Goal: Task Accomplishment & Management: Use online tool/utility

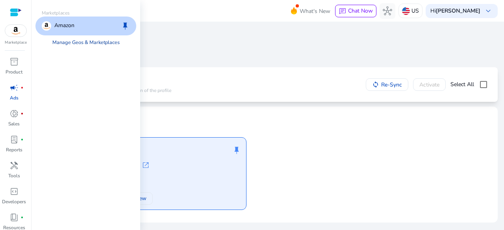
click at [64, 42] on link "Manage Geos & Marketplaces" at bounding box center [86, 42] width 80 height 14
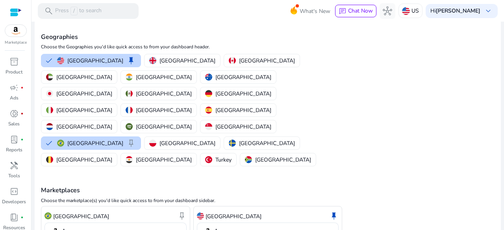
scroll to position [45, 0]
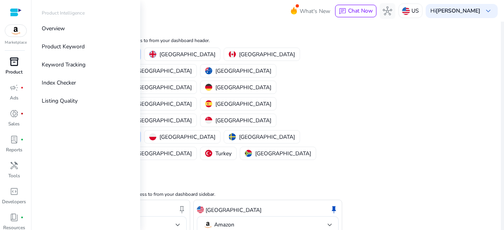
click at [19, 66] on div "inventory_2" at bounding box center [14, 61] width 22 height 13
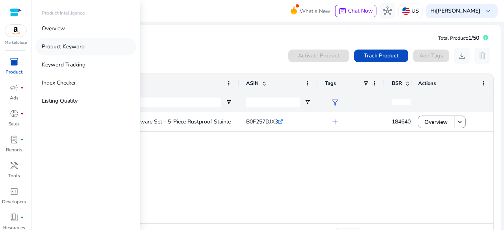
click at [63, 48] on p "Product Keyword" at bounding box center [63, 46] width 43 height 8
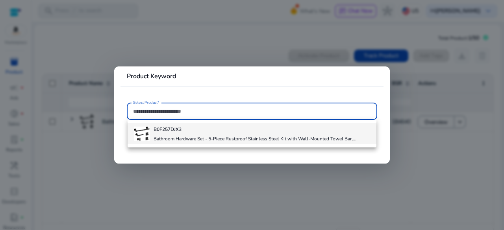
click at [224, 135] on div "B0F257DJX3 Bathroom Hardware Set - 5-Piece Rustproof Stainless Steel Kit with W…" at bounding box center [254, 133] width 203 height 21
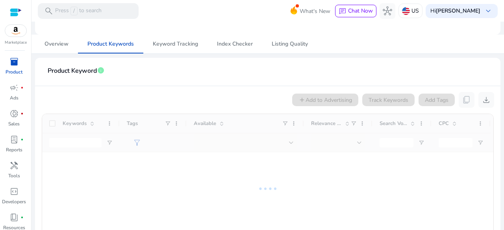
scroll to position [79, 0]
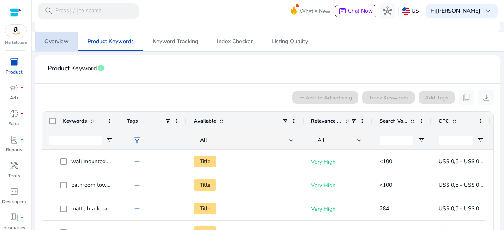
click at [65, 46] on span "Overview" at bounding box center [56, 41] width 24 height 19
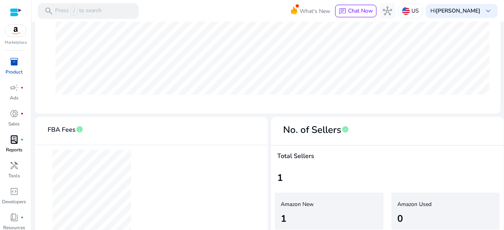
scroll to position [261, 0]
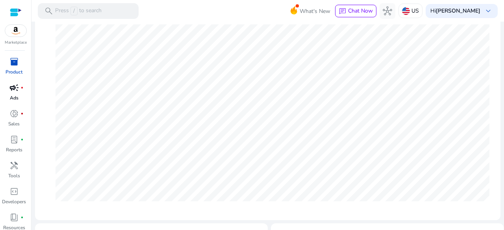
click at [20, 96] on link "campaign fiber_manual_record Ads" at bounding box center [14, 94] width 28 height 26
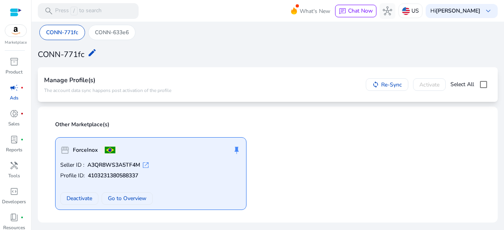
click at [139, 88] on p "The account data sync happens post activation of the profile" at bounding box center [107, 90] width 127 height 6
click at [109, 32] on p "CONN-633e6" at bounding box center [112, 32] width 34 height 8
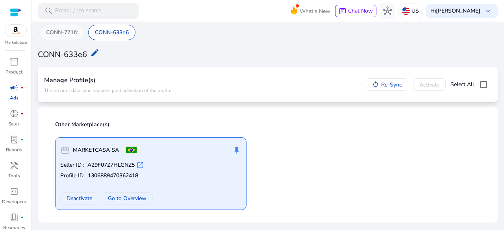
click at [68, 33] on p "CONN-771fc" at bounding box center [62, 32] width 32 height 8
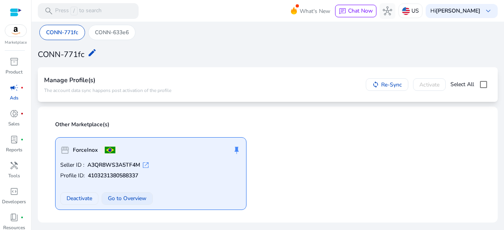
click at [126, 195] on span "Go to Overview" at bounding box center [127, 198] width 39 height 8
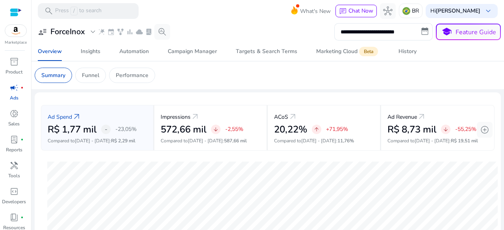
click at [17, 95] on p "Ads" at bounding box center [14, 97] width 9 height 7
click at [92, 27] on span "expand_more" at bounding box center [92, 31] width 9 height 9
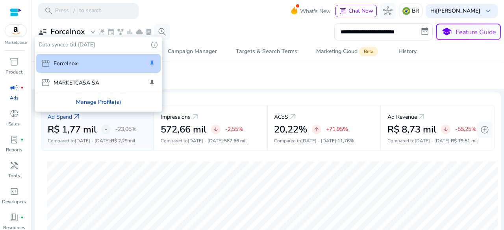
click at [89, 101] on div "Manage Profile(s)" at bounding box center [98, 102] width 126 height 18
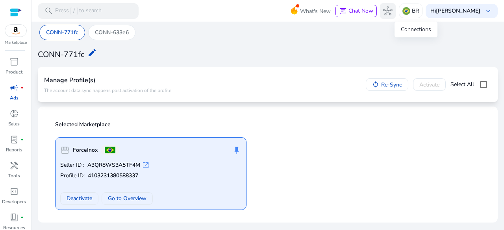
click at [392, 9] on span "hub" at bounding box center [387, 10] width 9 height 9
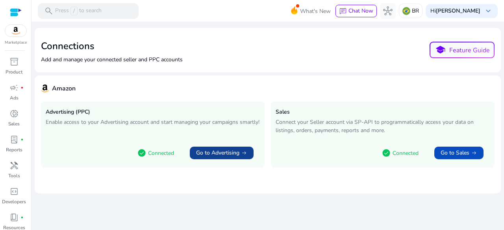
click at [233, 155] on span "Go to Advertising" at bounding box center [217, 153] width 43 height 8
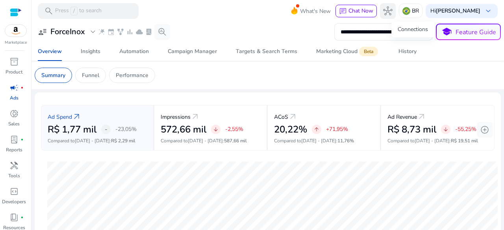
click at [392, 11] on span "hub" at bounding box center [387, 10] width 9 height 9
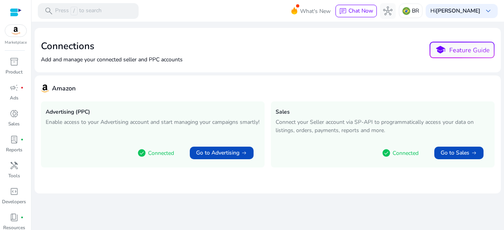
click at [17, 14] on div at bounding box center [16, 12] width 12 height 9
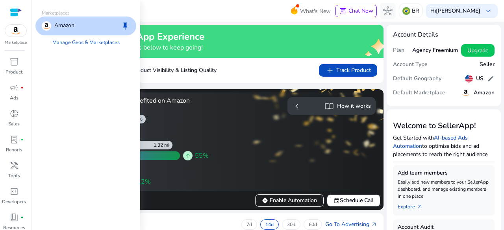
click at [17, 31] on img at bounding box center [15, 31] width 21 height 12
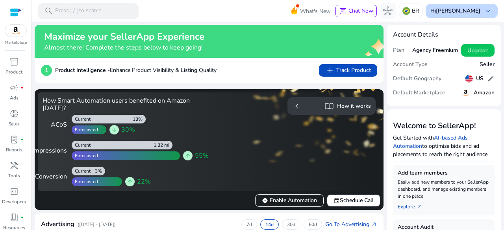
click at [490, 12] on div "Hi [PERSON_NAME] keyboard_arrow_down" at bounding box center [461, 11] width 72 height 14
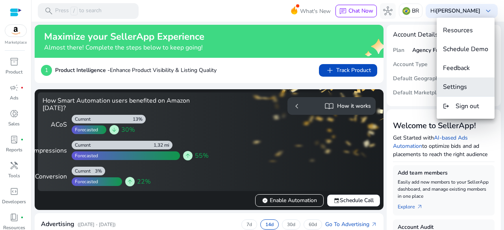
click at [467, 81] on button "Settings" at bounding box center [465, 87] width 58 height 19
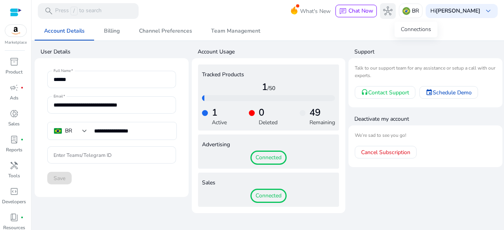
click at [392, 13] on span "hub" at bounding box center [387, 10] width 9 height 9
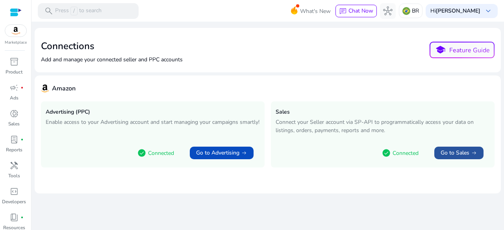
click at [453, 153] on span "Go to Sales" at bounding box center [454, 153] width 29 height 8
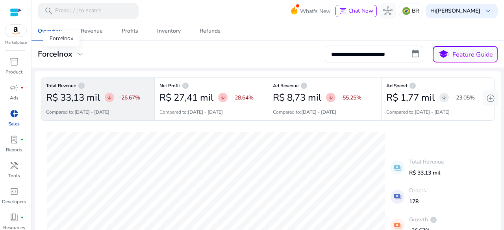
click at [78, 54] on span "expand_more" at bounding box center [80, 54] width 9 height 9
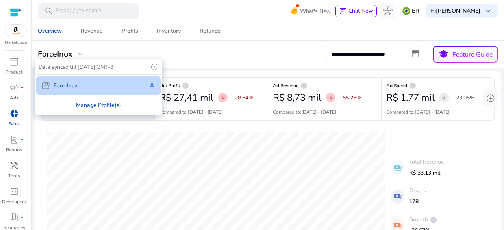
click at [97, 103] on div "Manage Profile(s)" at bounding box center [98, 105] width 126 height 18
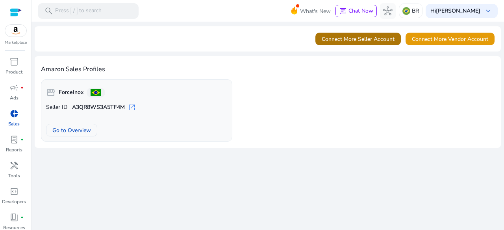
click at [362, 40] on span "Connect More Seller Account" at bounding box center [357, 39] width 73 height 8
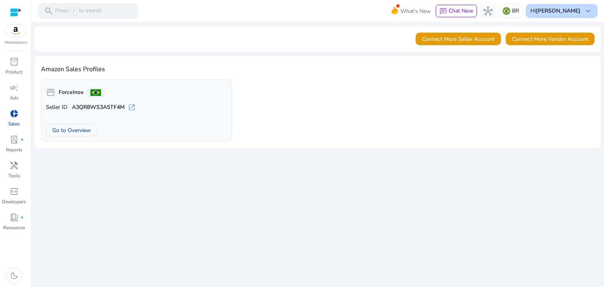
click at [580, 14] on b "[PERSON_NAME]" at bounding box center [558, 10] width 44 height 7
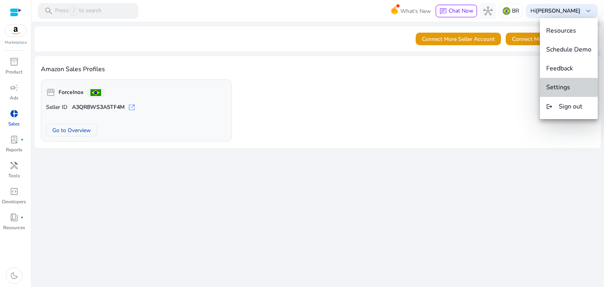
click at [562, 87] on span "Settings" at bounding box center [559, 87] width 24 height 9
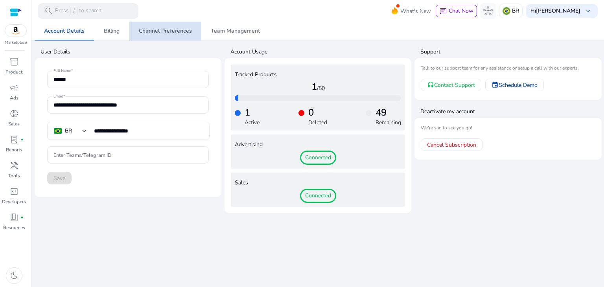
click at [171, 28] on span "Channel Preferences" at bounding box center [165, 31] width 53 height 6
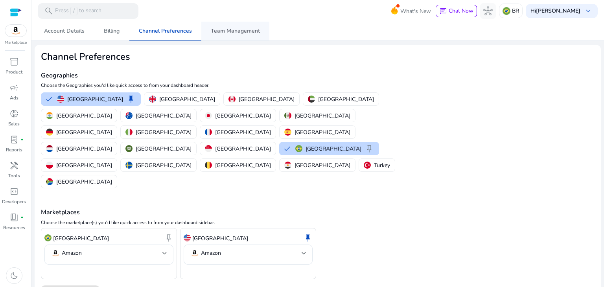
click at [229, 30] on span "Team Management" at bounding box center [235, 31] width 49 height 6
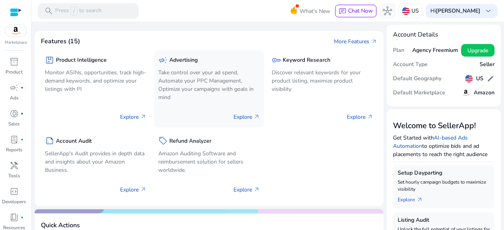
click at [227, 79] on p "Take control over your ad spend, Automate your PPC Management, Optimize your ca…" at bounding box center [209, 84] width 102 height 33
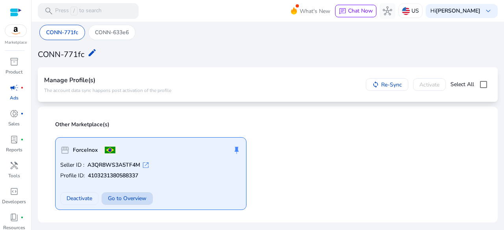
click at [135, 199] on span "Go to Overview" at bounding box center [127, 198] width 39 height 8
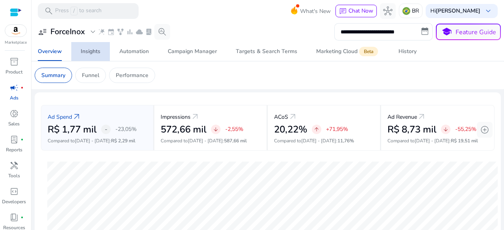
click at [79, 46] on link "Insights" at bounding box center [90, 51] width 39 height 19
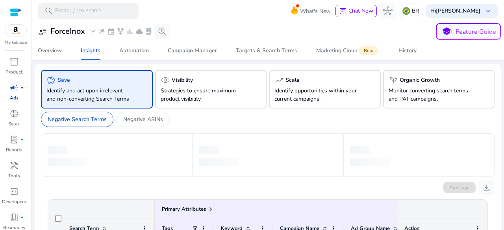
click at [90, 30] on span "expand_more" at bounding box center [92, 31] width 9 height 9
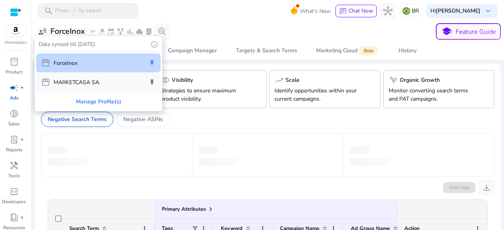
click at [87, 81] on p "MARKETCASA SA" at bounding box center [77, 82] width 46 height 8
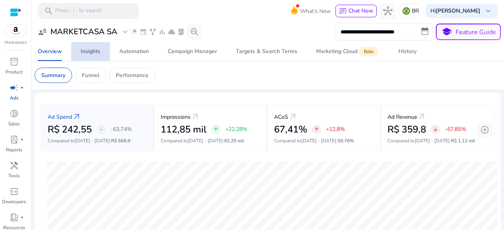
click at [93, 54] on div "Insights" at bounding box center [91, 52] width 20 height 6
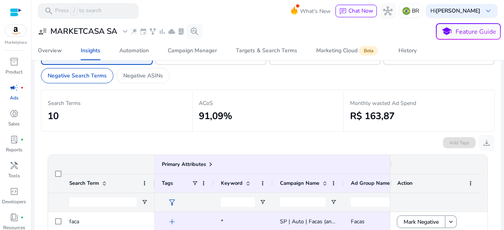
scroll to position [4, 0]
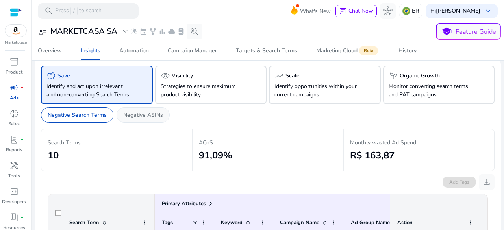
click at [153, 119] on p "Negative ASINs" at bounding box center [143, 115] width 40 height 8
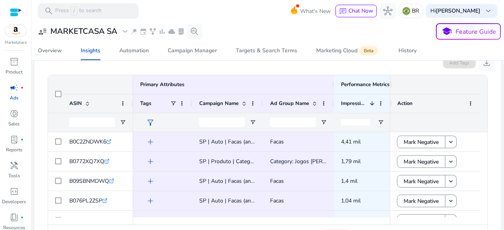
scroll to position [162, 0]
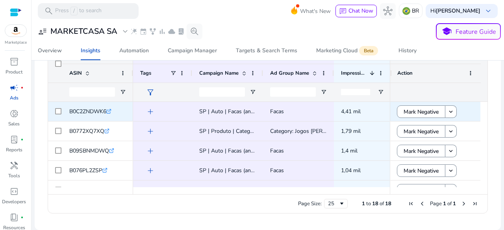
click at [110, 111] on icon ".st0{fill:#2c8af8}" at bounding box center [108, 111] width 5 height 5
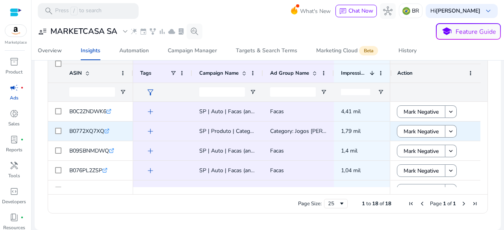
click at [107, 130] on icon ".st0{fill:#2c8af8}" at bounding box center [106, 131] width 5 height 5
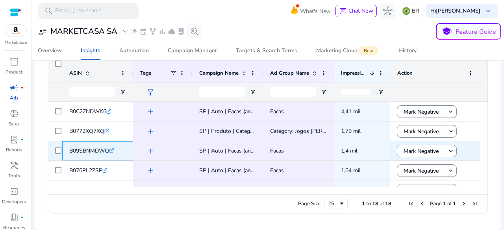
click at [114, 151] on icon ".st0{fill:#2c8af8}" at bounding box center [111, 150] width 5 height 5
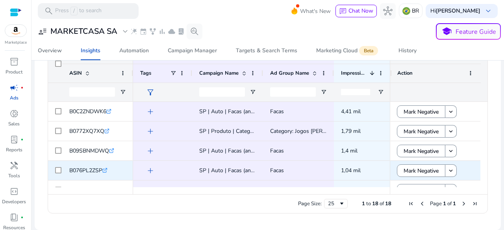
click at [102, 170] on span "B076PL2ZSP" at bounding box center [85, 170] width 33 height 7
click at [107, 171] on icon ".st0{fill:#2c8af8}" at bounding box center [104, 170] width 5 height 5
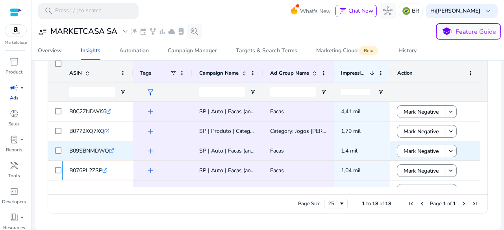
scroll to position [39, 0]
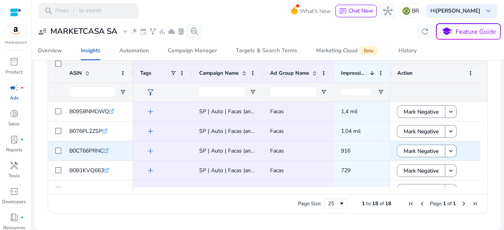
click at [109, 150] on icon at bounding box center [108, 149] width 2 height 2
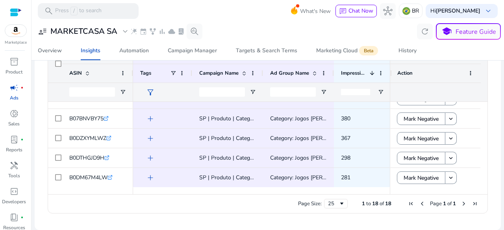
scroll to position [92, 0]
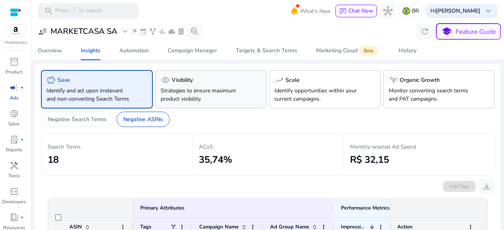
click at [246, 95] on div "visibility Visibility Strategies to ensure maximum product visibility." at bounding box center [211, 89] width 112 height 39
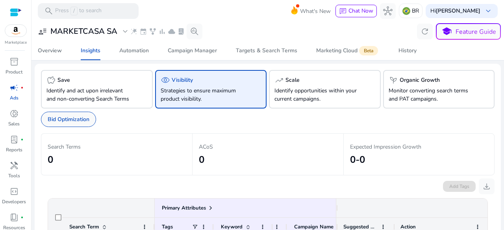
click at [85, 124] on p "Bid Optimization" at bounding box center [69, 119] width 42 height 8
click at [310, 92] on p "Identify opportunities within your current campaigns." at bounding box center [316, 95] width 84 height 17
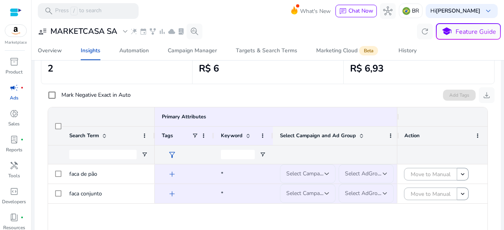
scroll to position [118, 0]
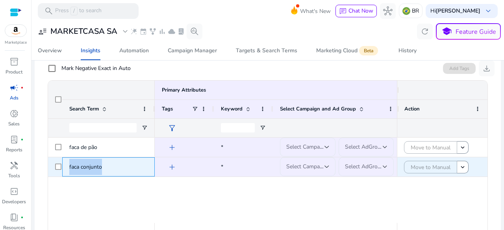
drag, startPoint x: 69, startPoint y: 175, endPoint x: 100, endPoint y: 176, distance: 31.1
click at [100, 171] on span "faca conjunto" at bounding box center [85, 166] width 33 height 7
copy span "faca conjunto"
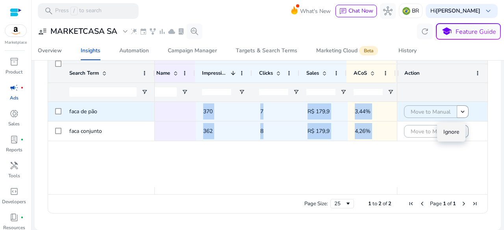
scroll to position [0, 0]
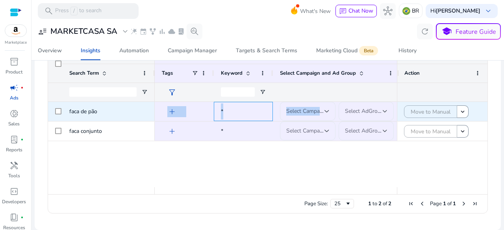
drag, startPoint x: 212, startPoint y: 123, endPoint x: 365, endPoint y: 113, distance: 153.8
click at [365, 113] on div "* SP | Auto | Facas (antiga Facas) Facas add Select Campaign Select AdGroup" at bounding box center [449, 112] width 588 height 20
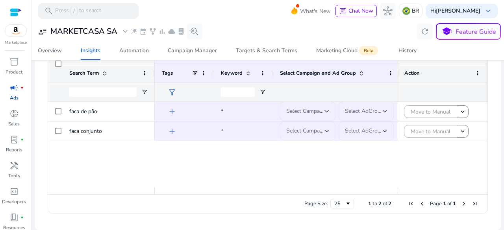
click at [260, 162] on div "* SP | Auto | Facas (antiga Facas) Facas add Select Campaign Select AdGroup SP …" at bounding box center [276, 144] width 242 height 85
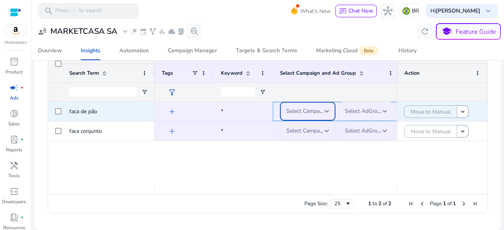
click at [323, 115] on span "Select Campaign" at bounding box center [306, 110] width 41 height 7
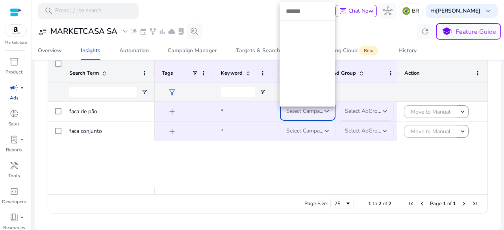
click at [303, 174] on div at bounding box center [252, 115] width 504 height 230
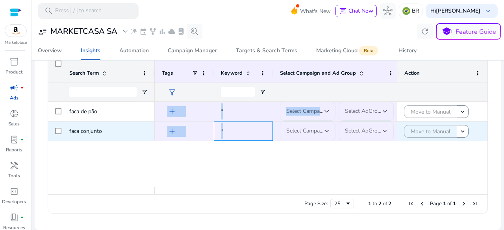
drag, startPoint x: 249, startPoint y: 137, endPoint x: 137, endPoint y: 133, distance: 112.2
click at [137, 133] on div "faca de pão faca conjunto * SP | Auto | Facas (antiga Facas) Facas add Select C…" at bounding box center [267, 144] width 439 height 85
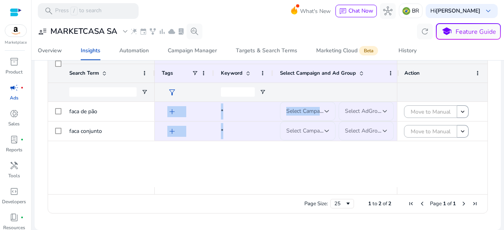
drag, startPoint x: 219, startPoint y: 193, endPoint x: 199, endPoint y: 188, distance: 20.5
click at [199, 190] on div "Primary Attributes Search Term" at bounding box center [267, 120] width 439 height 150
click at [209, 174] on div "* SP | Auto | Facas (antiga Facas) Facas add Select Campaign Select AdGroup SP …" at bounding box center [276, 144] width 242 height 85
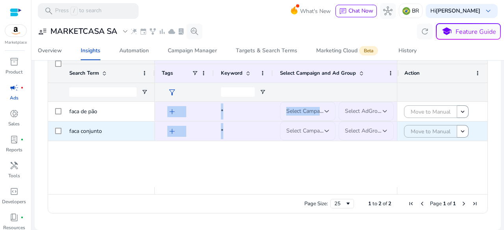
click at [206, 139] on div "add" at bounding box center [186, 131] width 41 height 15
click at [190, 139] on div "add" at bounding box center [186, 131] width 41 height 15
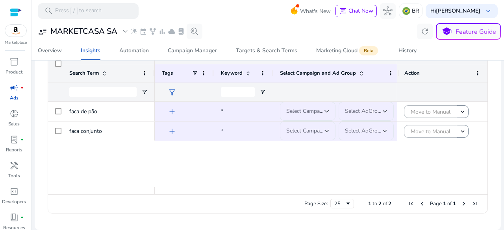
click at [179, 64] on div "Primary Attributes" at bounding box center [349, 54] width 388 height 19
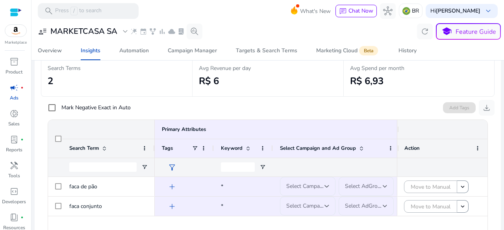
scroll to position [118, 0]
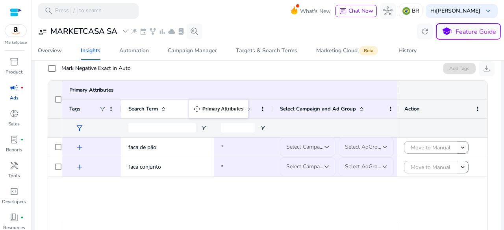
drag, startPoint x: 334, startPoint y: 100, endPoint x: 193, endPoint y: 105, distance: 141.0
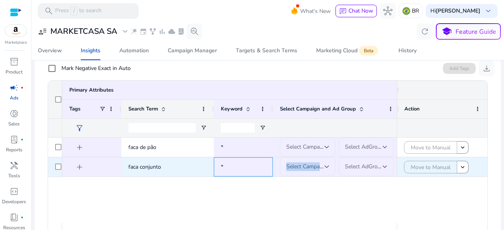
scroll to position [0, 11]
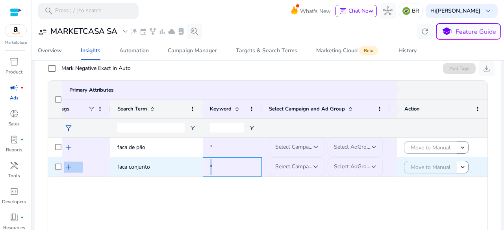
drag, startPoint x: 259, startPoint y: 176, endPoint x: 389, endPoint y: 174, distance: 129.5
click at [389, 174] on div "SP | Auto | Facas (antiga Facas) Facas add * Select Campaign Select AdGroup fac…" at bounding box center [391, 167] width 681 height 20
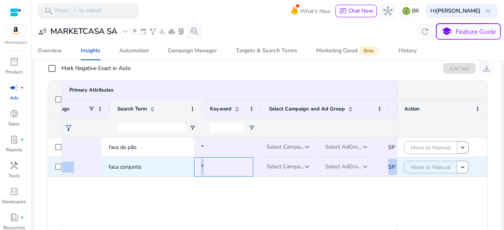
scroll to position [0, 20]
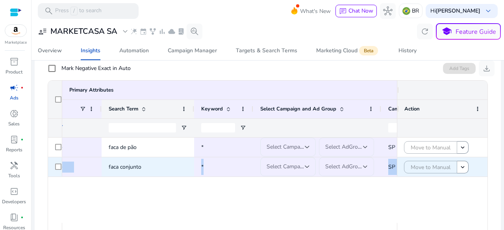
click at [382, 177] on div "SP | Auto | Facas (antiga Facas)" at bounding box center [416, 166] width 71 height 19
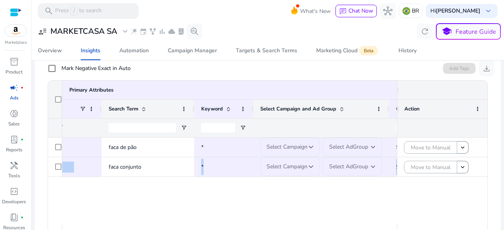
drag, startPoint x: 380, startPoint y: 118, endPoint x: 295, endPoint y: 125, distance: 85.6
click at [311, 118] on div "Select Campaign and Ad Group" at bounding box center [321, 109] width 136 height 19
drag, startPoint x: 252, startPoint y: 117, endPoint x: 190, endPoint y: 121, distance: 61.9
click at [190, 118] on div "Campaign Name Ad Group Name Tags Keyword" at bounding box center [386, 109] width 689 height 19
drag, startPoint x: 285, startPoint y: 101, endPoint x: 360, endPoint y: 92, distance: 74.9
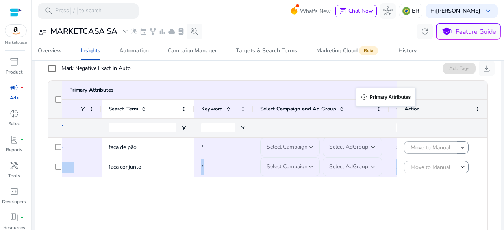
click at [360, 92] on div "Primary Attributes" at bounding box center [287, 90] width 474 height 11
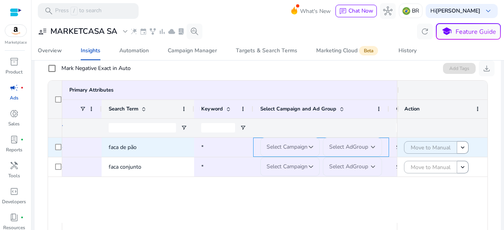
drag, startPoint x: 387, startPoint y: 154, endPoint x: 398, endPoint y: 155, distance: 10.7
click at [398, 155] on div "* SP | Auto | Facas (antiga Facas) Facas add Select Campaign Select AdGroup fac…" at bounding box center [267, 180] width 439 height 85
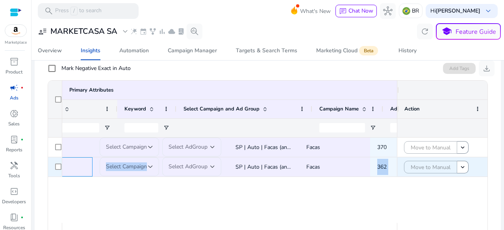
scroll to position [0, 180]
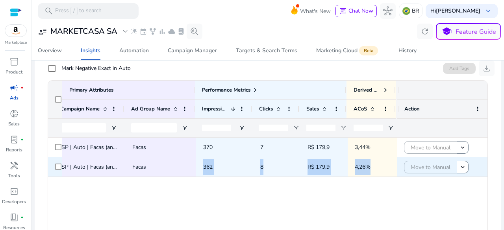
drag, startPoint x: 245, startPoint y: 177, endPoint x: 389, endPoint y: 175, distance: 144.0
click at [389, 175] on div "SP | Auto | Facas (antiga Facas) Facas * Select Campaign Select AdGroup 362 8 R…" at bounding box center [52, 167] width 689 height 20
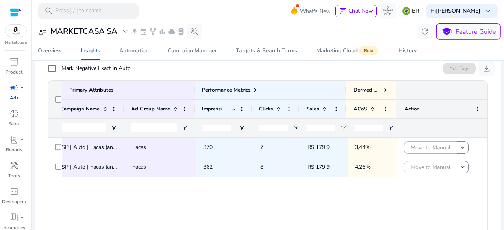
click at [377, 198] on div "SP | Auto | Facas (antiga Facas) Facas Select Campaign Select AdGroup 370 7 R$ …" at bounding box center [229, 180] width 334 height 85
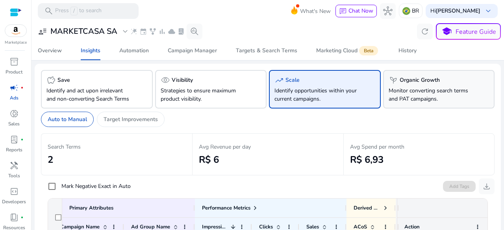
click at [387, 105] on div "psychiatry Organic Growth Monitor converting search terms and PAT campaigns." at bounding box center [439, 89] width 112 height 39
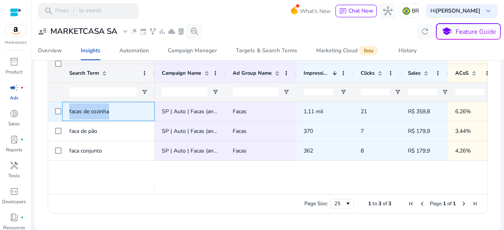
drag, startPoint x: 68, startPoint y: 116, endPoint x: 135, endPoint y: 118, distance: 67.7
click at [135, 118] on div "facas de cozinha" at bounding box center [108, 111] width 92 height 19
copy span "facas de cozinha"
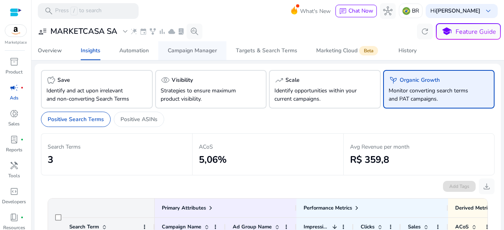
click at [192, 52] on div "Campaign Manager" at bounding box center [192, 51] width 49 height 6
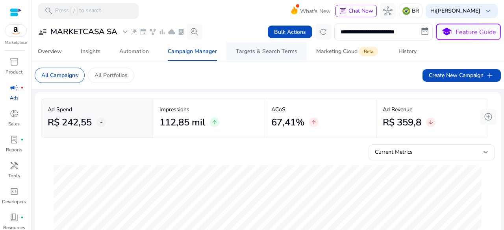
click at [260, 50] on div "Targets & Search Terms" at bounding box center [266, 52] width 61 height 6
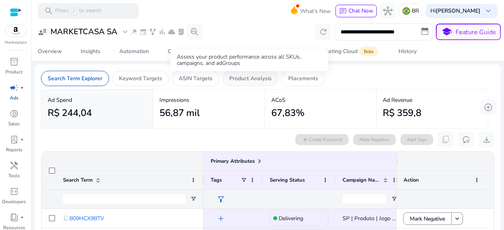
click at [253, 79] on p "Product Analysis" at bounding box center [250, 78] width 42 height 8
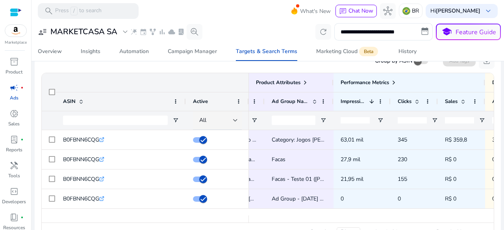
scroll to position [0, 260]
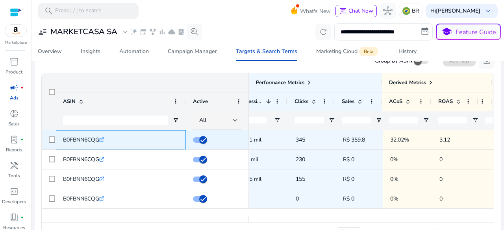
click at [103, 140] on icon at bounding box center [102, 138] width 3 height 3
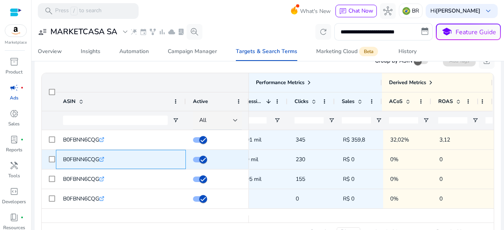
click at [104, 159] on icon at bounding box center [102, 158] width 3 height 3
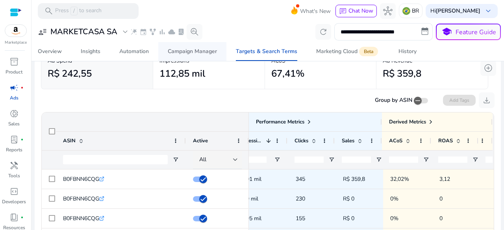
click at [201, 54] on div "Campaign Manager" at bounding box center [192, 52] width 49 height 6
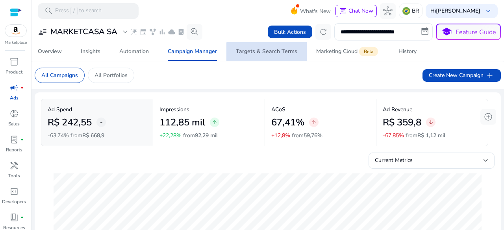
click at [279, 52] on div "Targets & Search Terms" at bounding box center [266, 52] width 61 height 6
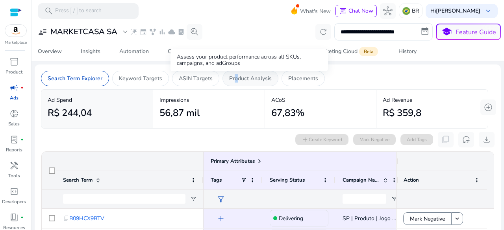
click at [234, 81] on p "Product Analysis" at bounding box center [250, 78] width 42 height 8
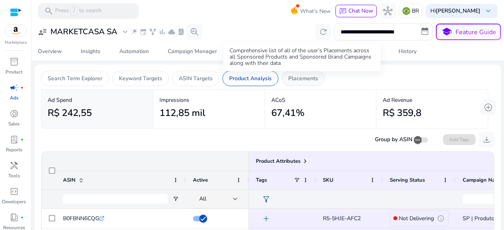
click at [308, 80] on p "Placements" at bounding box center [303, 78] width 30 height 8
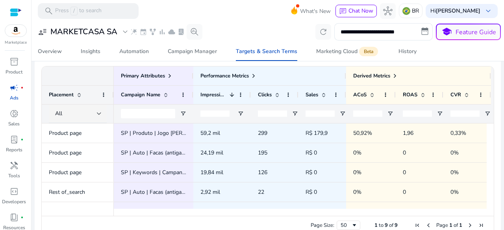
drag, startPoint x: 251, startPoint y: 217, endPoint x: 368, endPoint y: 228, distance: 117.8
click at [368, 228] on div "Page Size: 50 1 to 9 of 9 Page 1 of 1" at bounding box center [268, 225] width 452 height 19
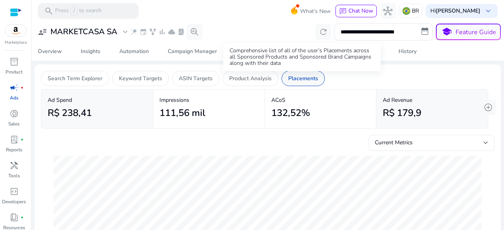
click at [294, 80] on p "Placements" at bounding box center [303, 78] width 30 height 8
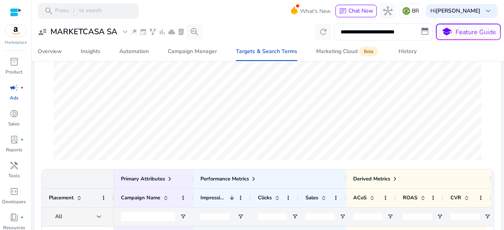
click at [363, 30] on input "**********" at bounding box center [383, 31] width 98 height 17
select select "*"
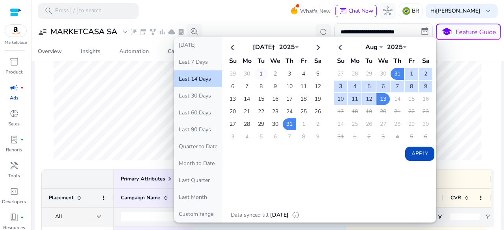
click at [257, 73] on td "1" at bounding box center [260, 74] width 13 height 12
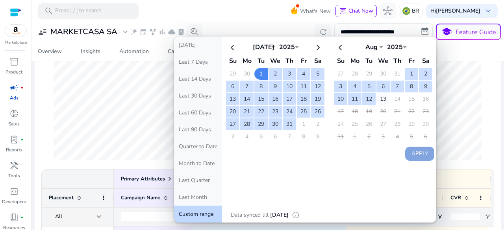
click at [376, 98] on td "13" at bounding box center [382, 99] width 13 height 12
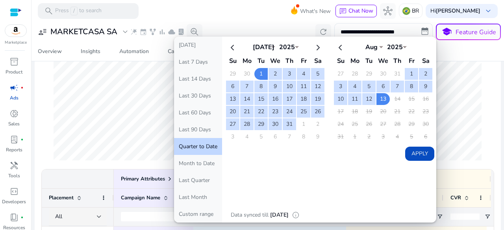
click at [416, 156] on button "Apply" at bounding box center [419, 154] width 29 height 14
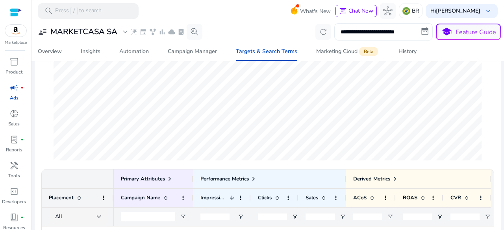
type input "**********"
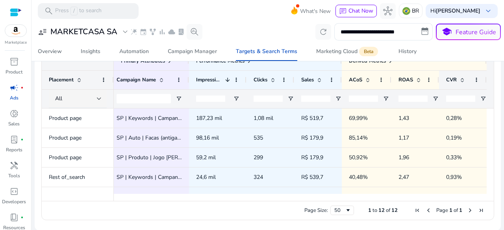
click at [459, 81] on span at bounding box center [462, 80] width 6 height 6
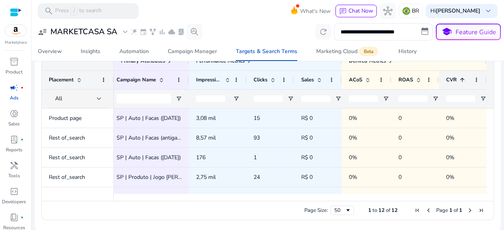
click at [460, 81] on span at bounding box center [462, 80] width 6 height 6
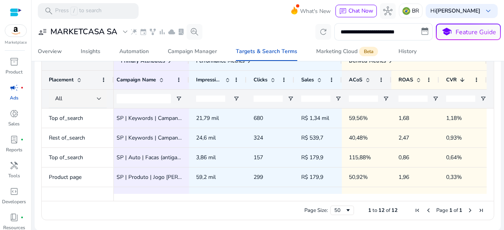
click at [365, 79] on span at bounding box center [367, 80] width 6 height 6
